Goal: Transaction & Acquisition: Purchase product/service

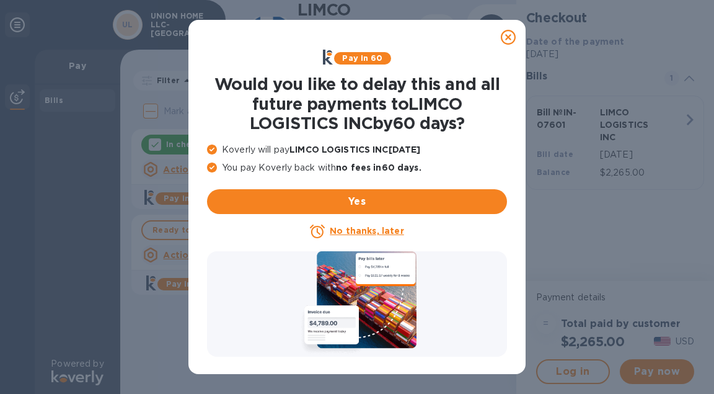
click at [513, 34] on icon at bounding box center [508, 37] width 15 height 15
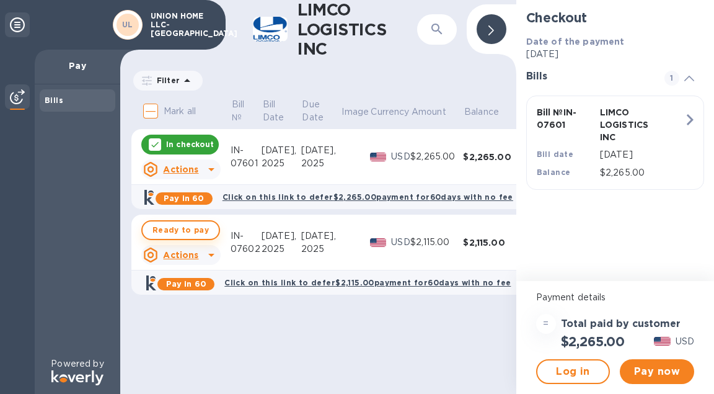
click at [173, 233] on span "Ready to pay" at bounding box center [181, 230] width 56 height 15
checkbox input "true"
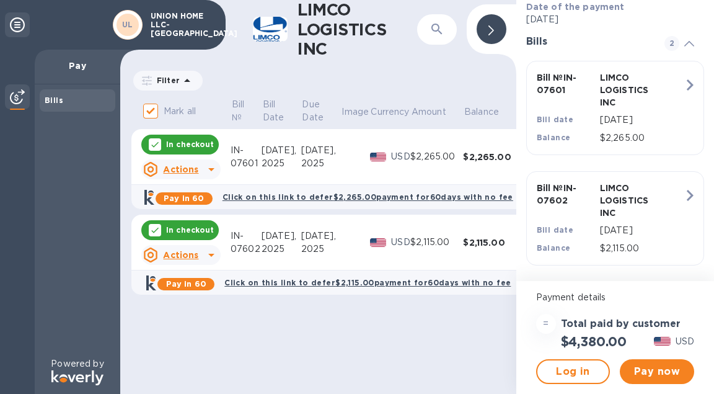
scroll to position [35, 0]
click at [636, 369] on span "Pay now" at bounding box center [657, 371] width 55 height 15
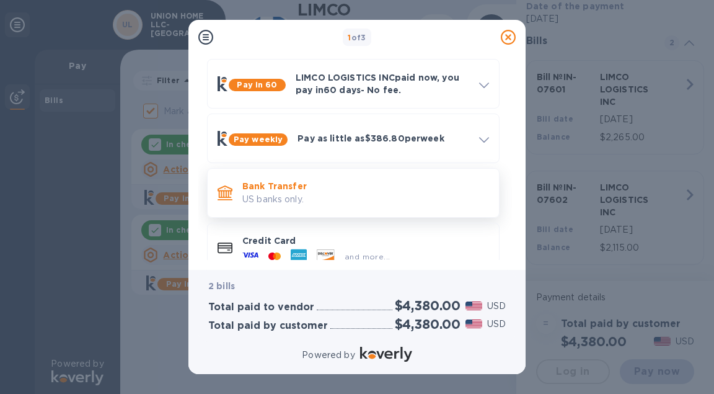
scroll to position [55, 0]
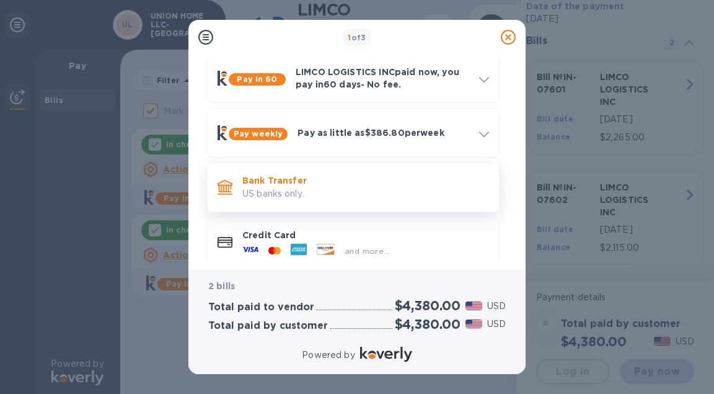
click at [358, 195] on p "US banks only." at bounding box center [365, 193] width 247 height 13
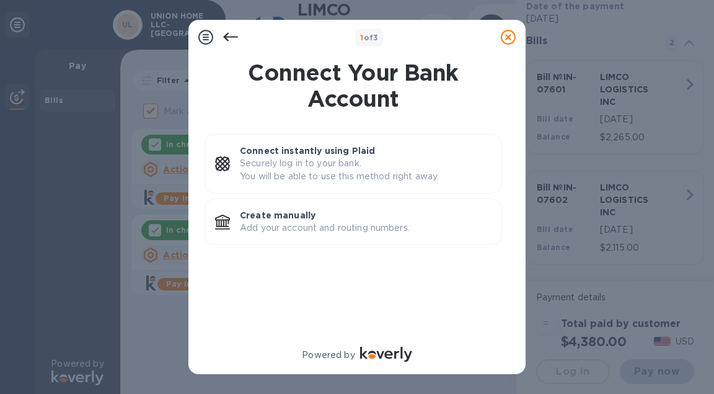
scroll to position [0, 0]
click at [311, 224] on p "Add your account and routing numbers." at bounding box center [366, 227] width 252 height 13
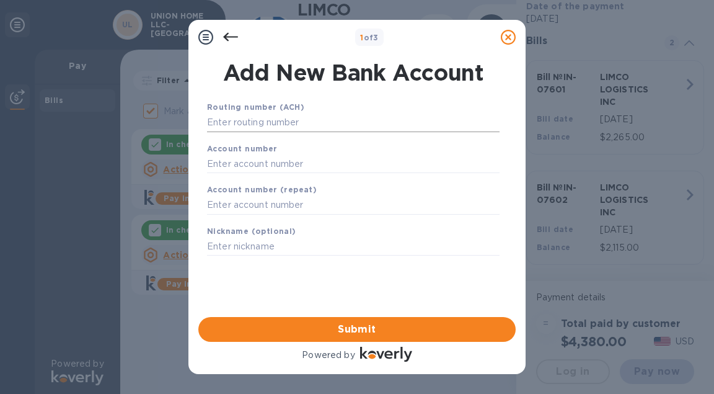
click at [301, 125] on input "text" at bounding box center [353, 122] width 293 height 19
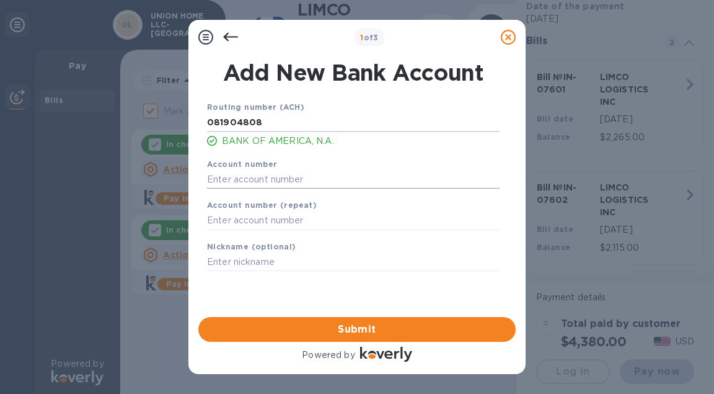
type input "081904808"
click at [266, 175] on input "text" at bounding box center [353, 179] width 293 height 19
type input "291017201371"
click at [254, 216] on input "text" at bounding box center [353, 220] width 293 height 19
type input "291017201371"
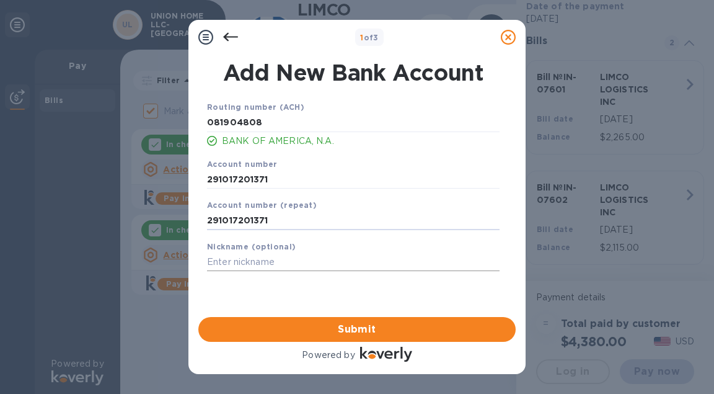
click at [242, 264] on input "text" at bounding box center [353, 262] width 293 height 19
type input "Union Home LLC"
click at [271, 329] on span "Submit" at bounding box center [357, 329] width 298 height 15
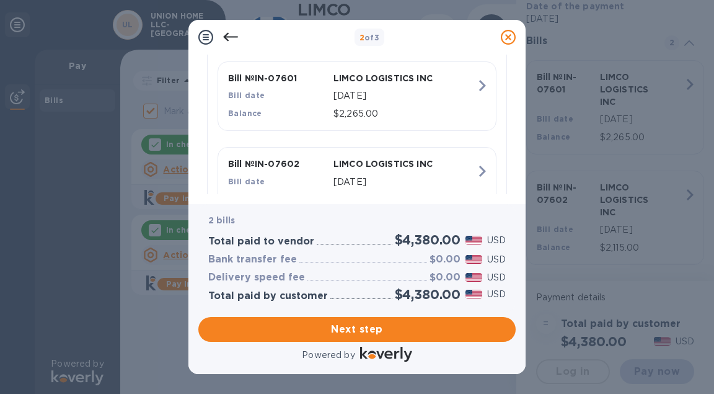
scroll to position [389, 0]
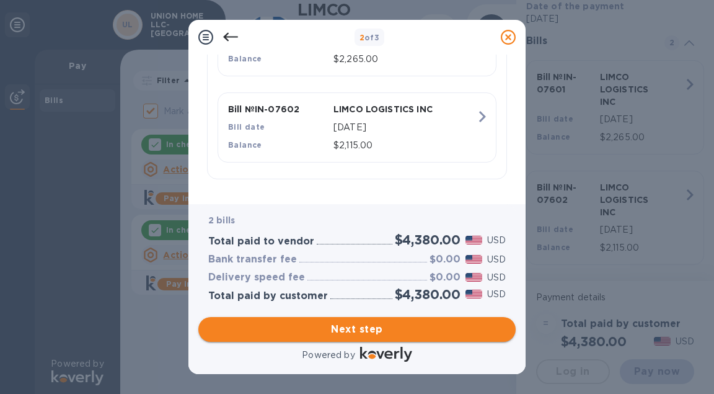
click at [329, 339] on button "Next step" at bounding box center [357, 329] width 318 height 25
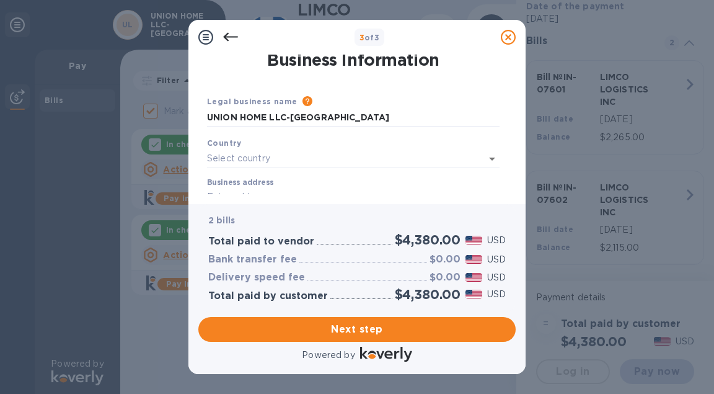
scroll to position [0, 0]
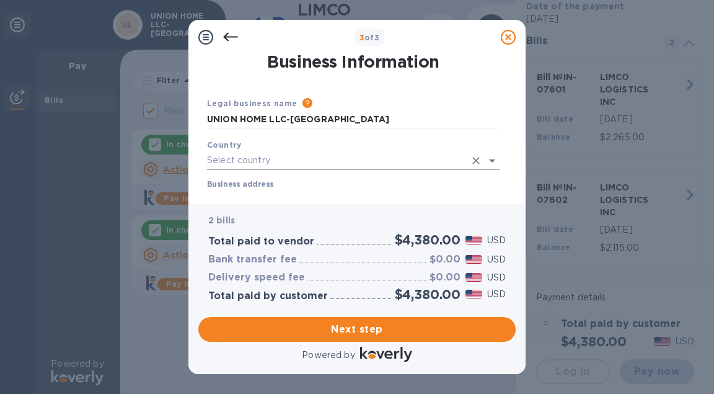
click at [278, 160] on input "text" at bounding box center [336, 160] width 258 height 18
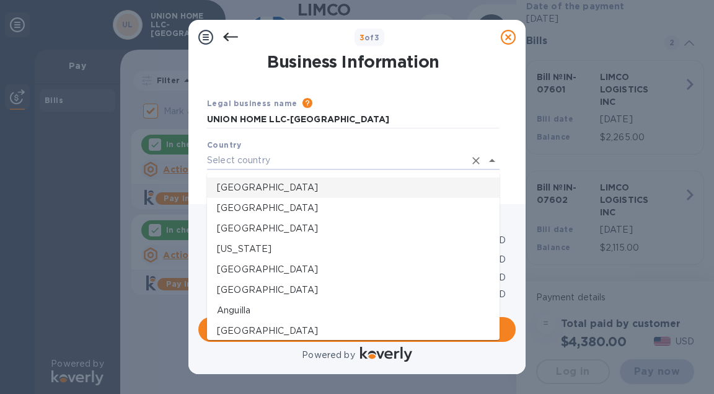
click at [262, 179] on li "[GEOGRAPHIC_DATA]" at bounding box center [353, 187] width 293 height 20
type input "[GEOGRAPHIC_DATA]"
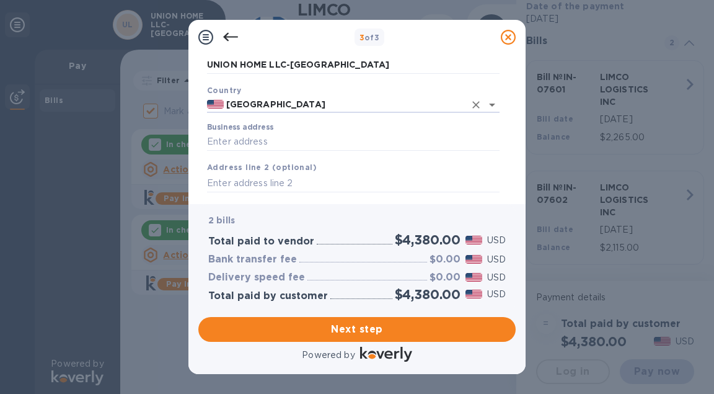
scroll to position [55, 0]
click at [264, 138] on input "Business address" at bounding box center [353, 142] width 293 height 19
type input "[STREET_ADDRESS][PERSON_NAME]"
type input "Evanston"
type input "IL"
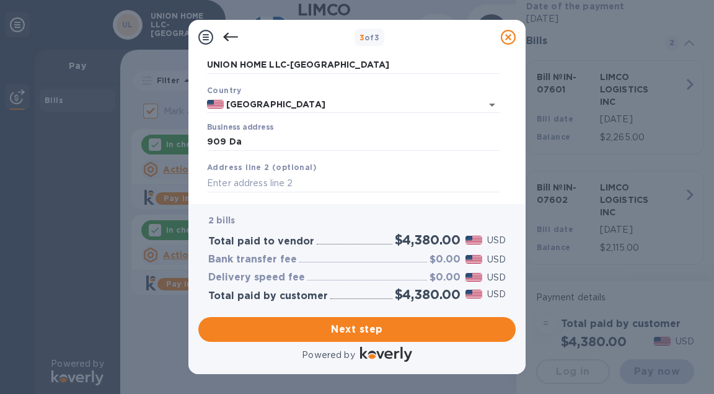
type input "60201"
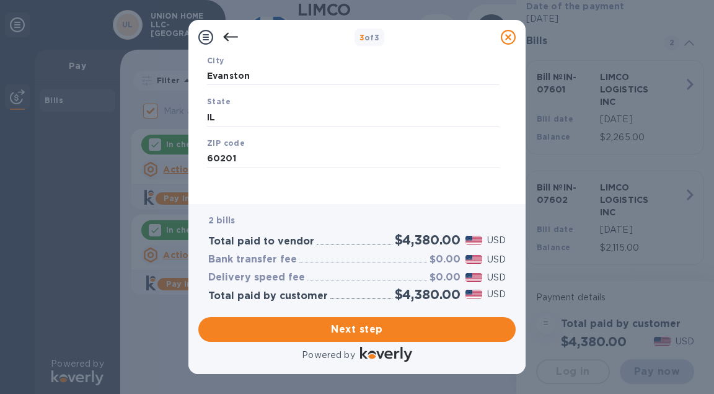
scroll to position [208, 0]
click at [355, 329] on span "Next step" at bounding box center [357, 329] width 298 height 15
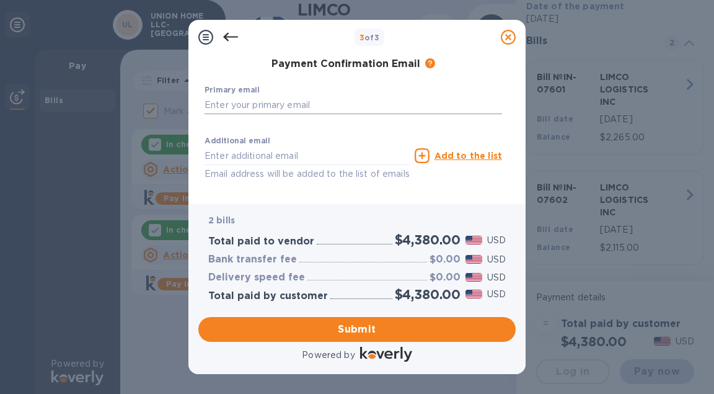
click at [336, 106] on input "text" at bounding box center [354, 105] width 298 height 19
click at [272, 105] on input "[EMAIL_ADDRESS][DOMAIN_NAME]" at bounding box center [354, 105] width 298 height 19
type input "[EMAIL_ADDRESS][DOMAIN_NAME]"
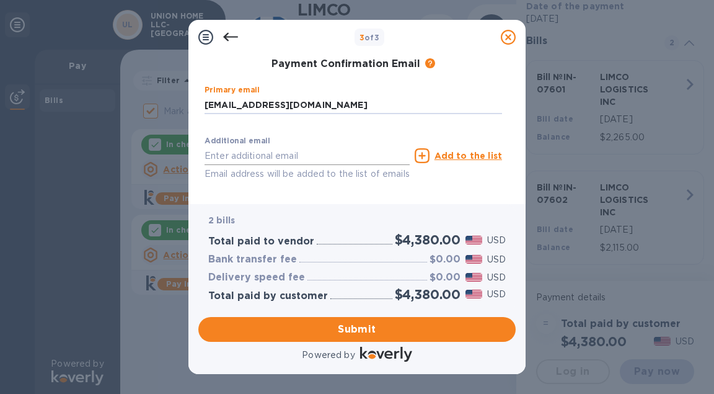
click at [245, 154] on input "text" at bounding box center [307, 155] width 205 height 19
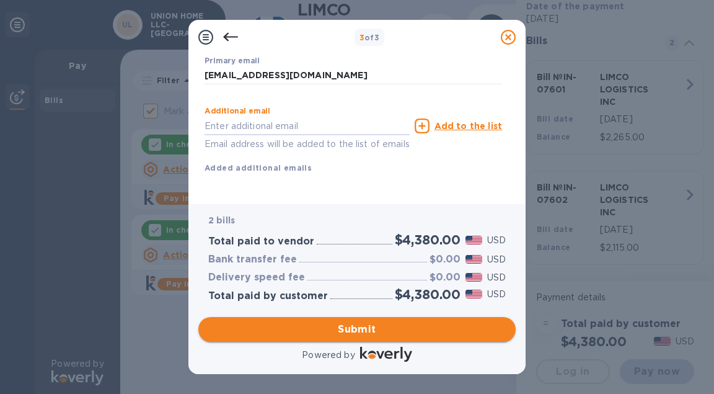
click at [252, 329] on span "Submit" at bounding box center [357, 329] width 298 height 15
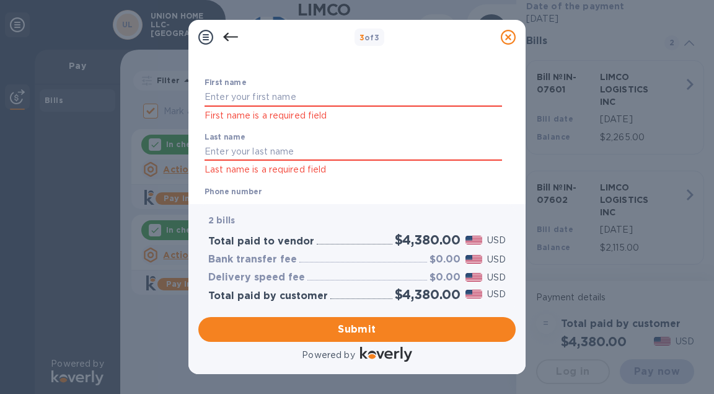
scroll to position [0, 0]
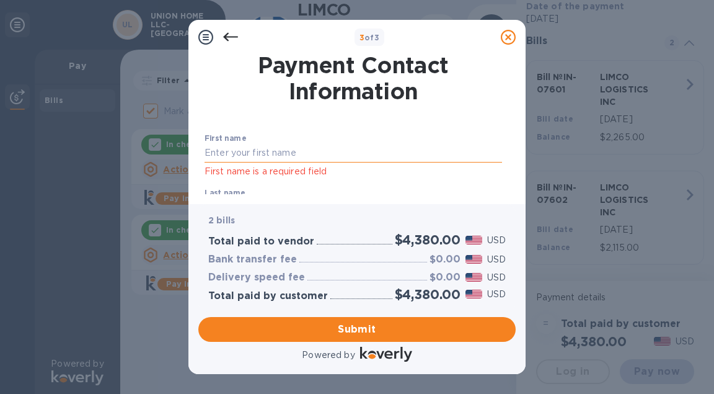
click at [285, 155] on input "text" at bounding box center [354, 153] width 298 height 19
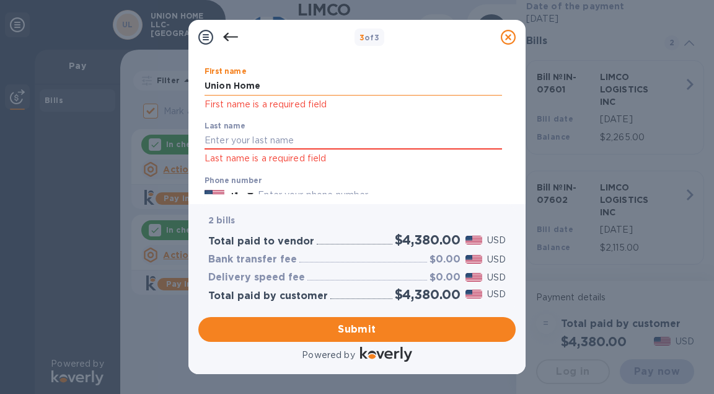
scroll to position [69, 0]
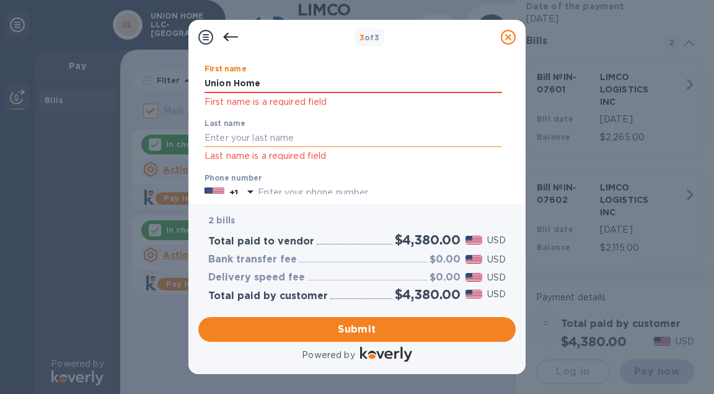
type input "Union Home"
click at [242, 137] on div "Last name Last name is a required field" at bounding box center [354, 141] width 298 height 45
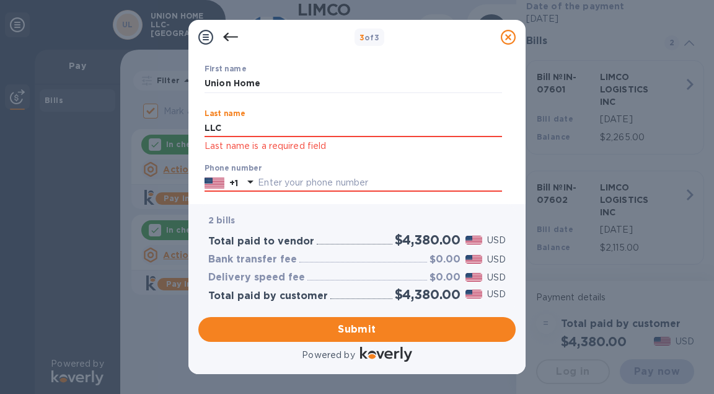
scroll to position [139, 0]
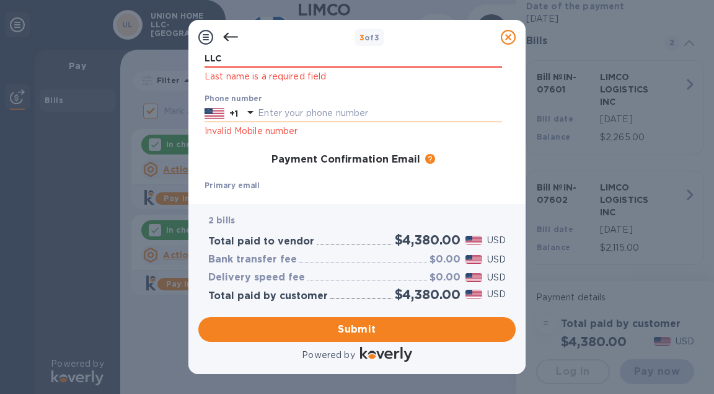
type input "LLC"
click at [285, 113] on div "Phone number +1 Invalid Mobile number" at bounding box center [354, 116] width 298 height 45
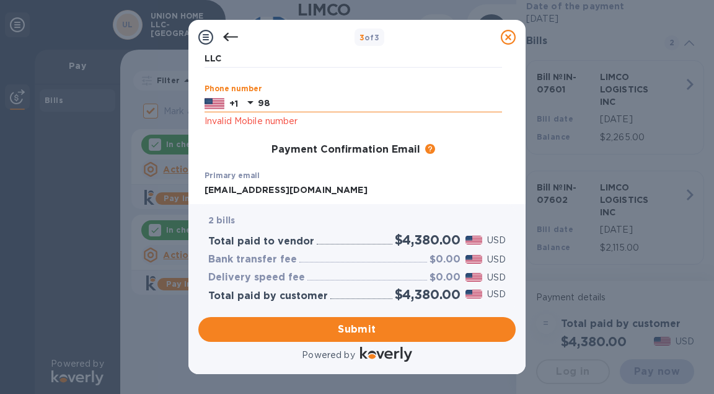
type input "9"
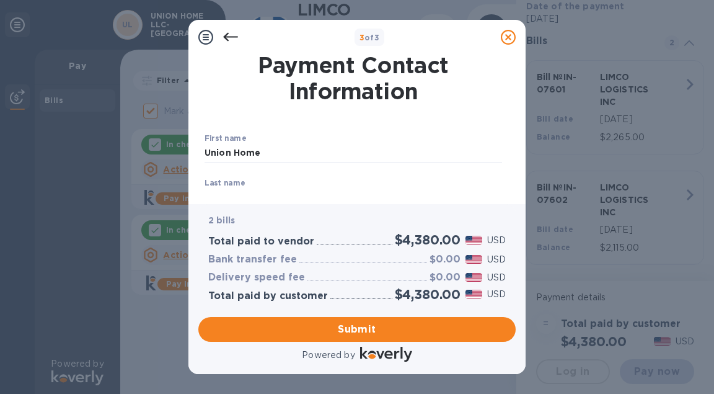
scroll to position [105, 0]
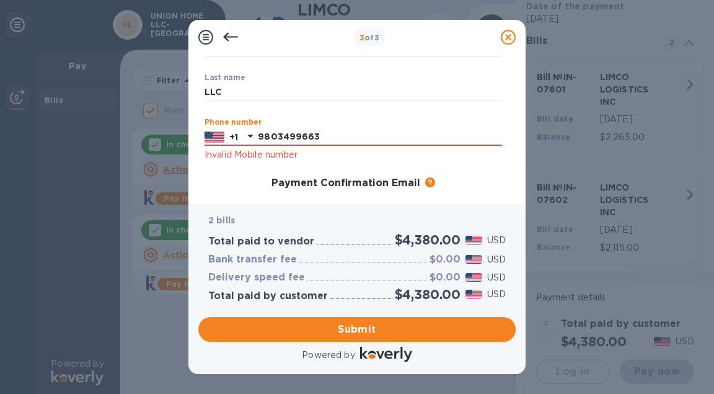
type input "9803499663"
click at [302, 114] on p "​" at bounding box center [354, 110] width 298 height 14
click at [339, 139] on input "9803499663" at bounding box center [380, 137] width 244 height 19
click at [326, 152] on p "Invalid Mobile number" at bounding box center [354, 155] width 298 height 14
click at [296, 330] on span "Submit" at bounding box center [357, 329] width 298 height 15
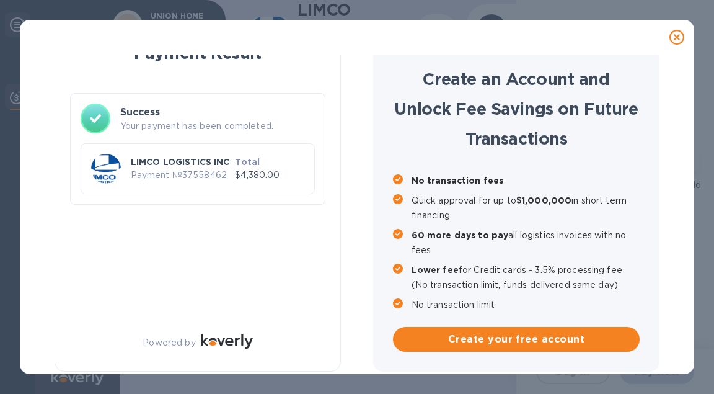
checkbox input "false"
